Goal: Use online tool/utility: Use online tool/utility

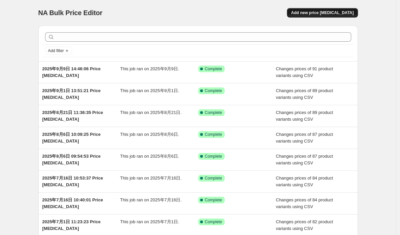
click at [337, 12] on span "Add new price [MEDICAL_DATA]" at bounding box center [322, 12] width 63 height 5
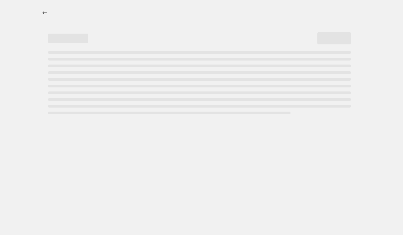
select select "percentage"
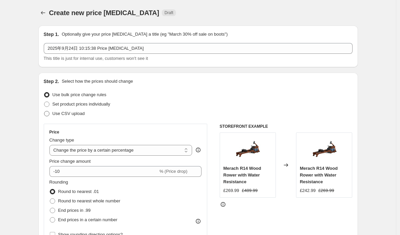
click at [80, 115] on span "Use CSV upload" at bounding box center [68, 113] width 32 height 5
click at [44, 111] on input "Use CSV upload" at bounding box center [44, 111] width 0 height 0
radio input "true"
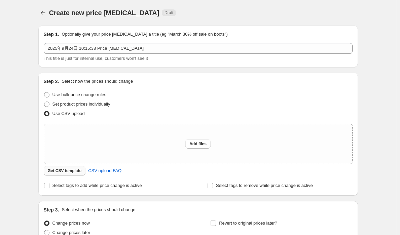
click at [73, 170] on span "Get CSV template" at bounding box center [65, 170] width 34 height 5
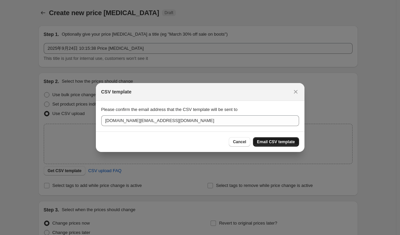
click at [274, 142] on span "Email CSV template" at bounding box center [276, 141] width 38 height 5
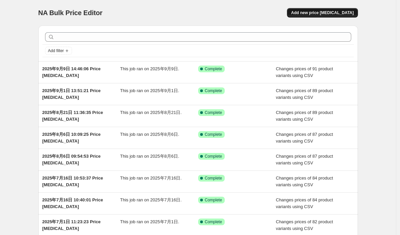
click at [321, 11] on span "Add new price change job" at bounding box center [322, 12] width 63 height 5
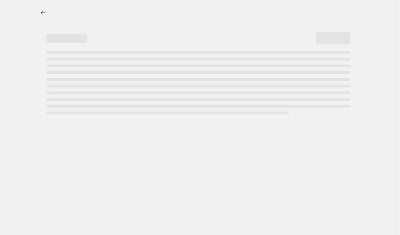
select select "percentage"
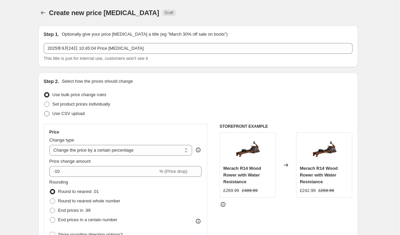
click at [85, 114] on span "Use CSV upload" at bounding box center [68, 113] width 32 height 5
click at [44, 111] on input "Use CSV upload" at bounding box center [44, 111] width 0 height 0
radio input "true"
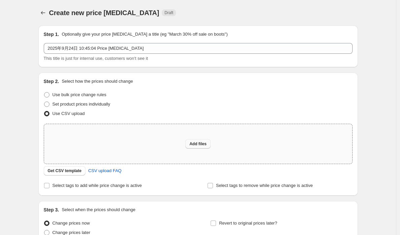
click at [208, 144] on button "Add files" at bounding box center [197, 143] width 25 height 9
type input "C:\fakepath\uk back to fitness 9.24.csv"
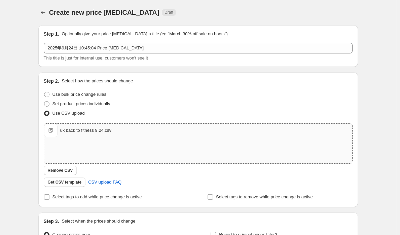
scroll to position [77, 0]
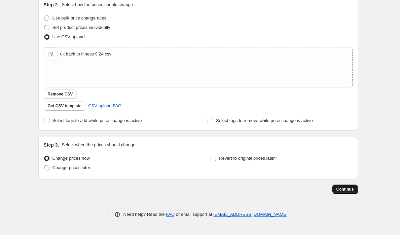
click at [337, 188] on span "Continue" at bounding box center [344, 189] width 17 height 5
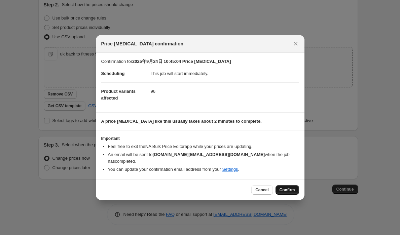
click at [293, 189] on span "Confirm" at bounding box center [286, 189] width 15 height 5
